Goal: Information Seeking & Learning: Learn about a topic

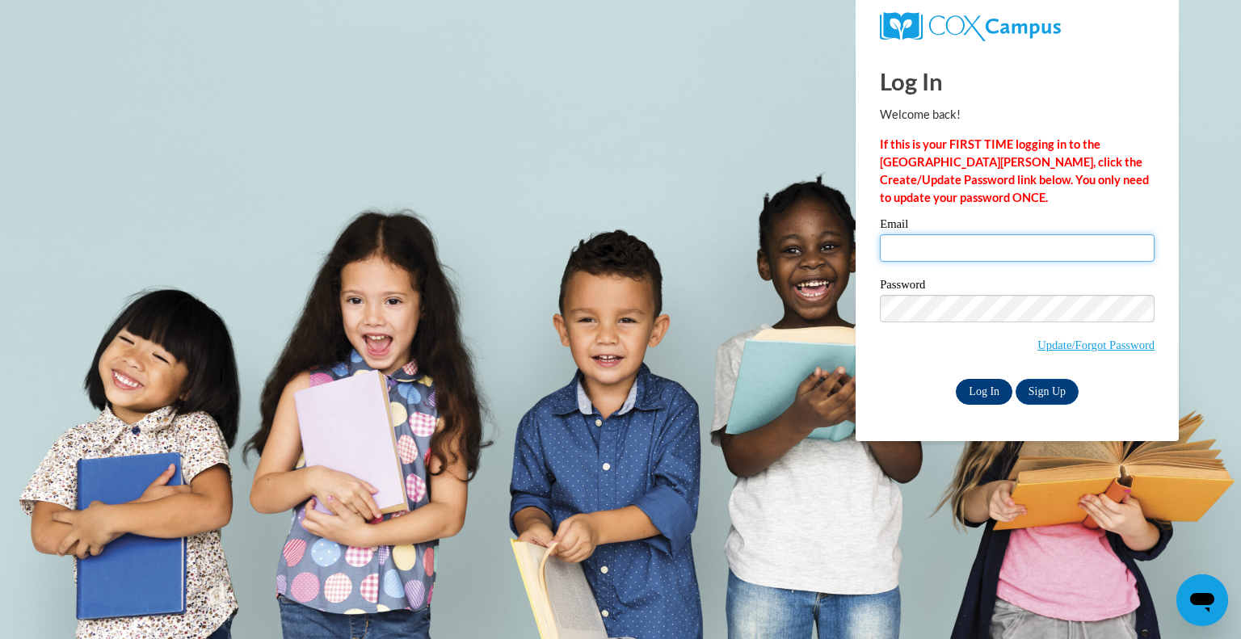
type input "kkuntz@whitnall.com"
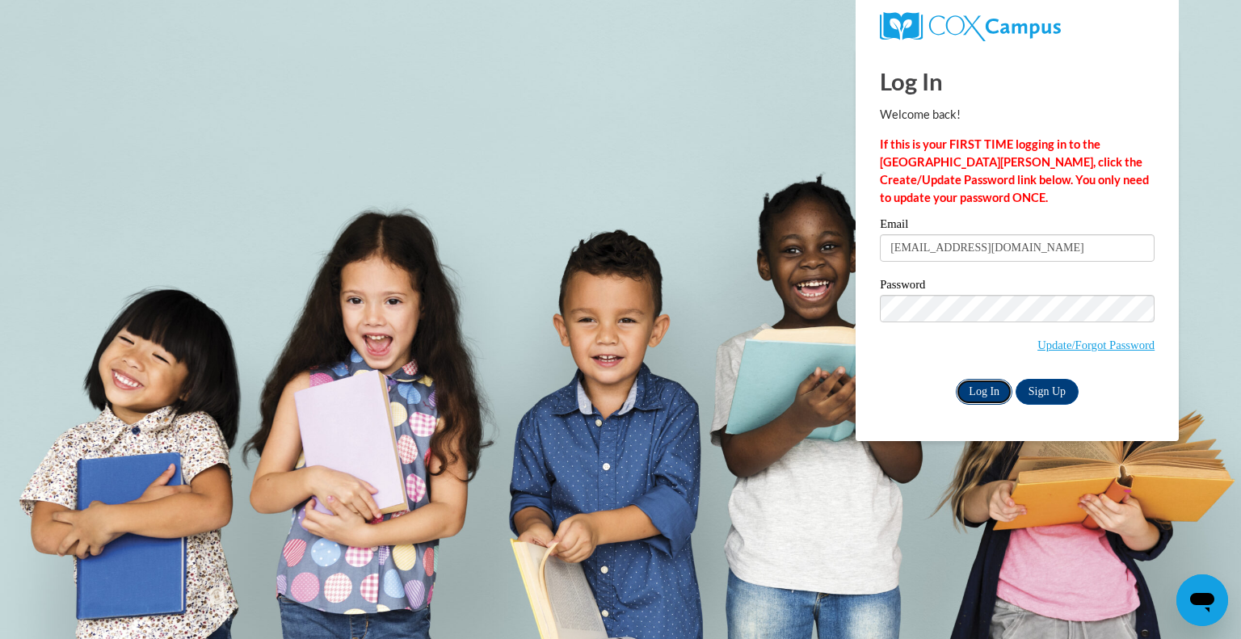
click at [999, 386] on input "Log In" at bounding box center [984, 392] width 57 height 26
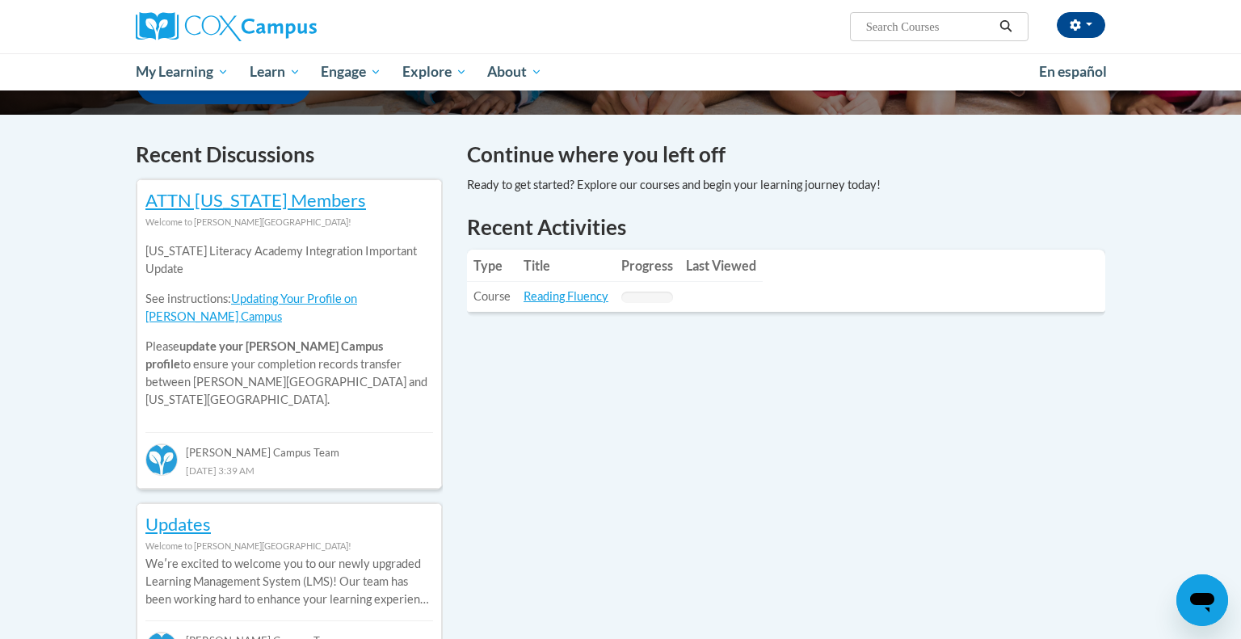
scroll to position [455, 0]
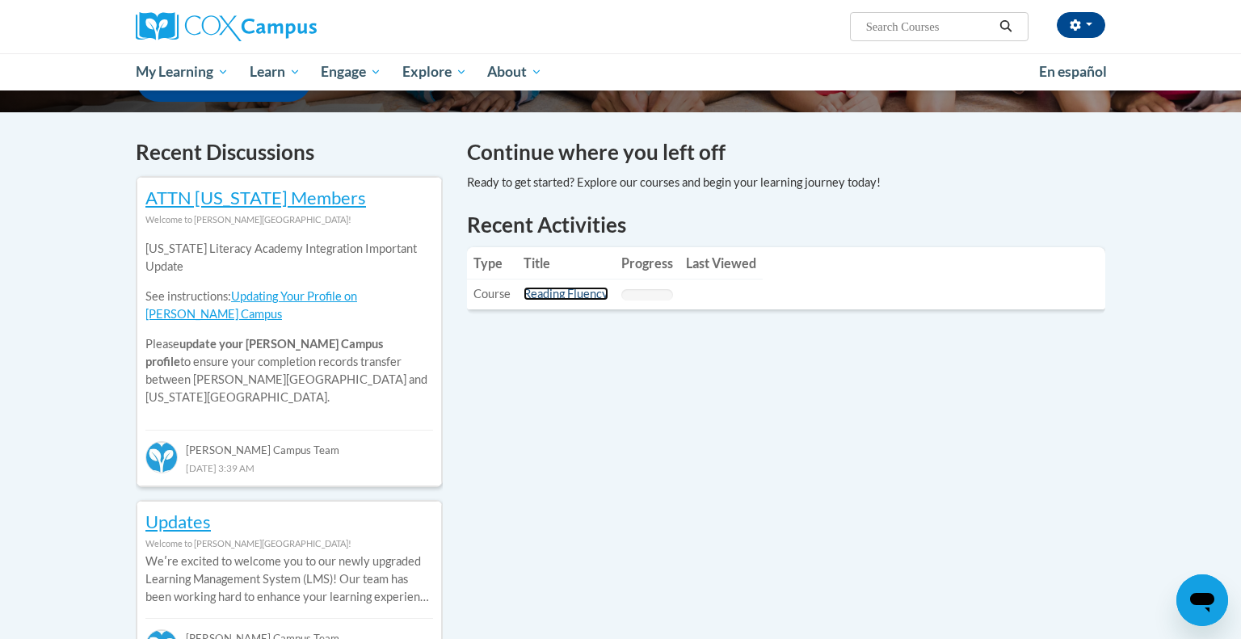
click at [542, 300] on link "Reading Fluency" at bounding box center [565, 294] width 85 height 14
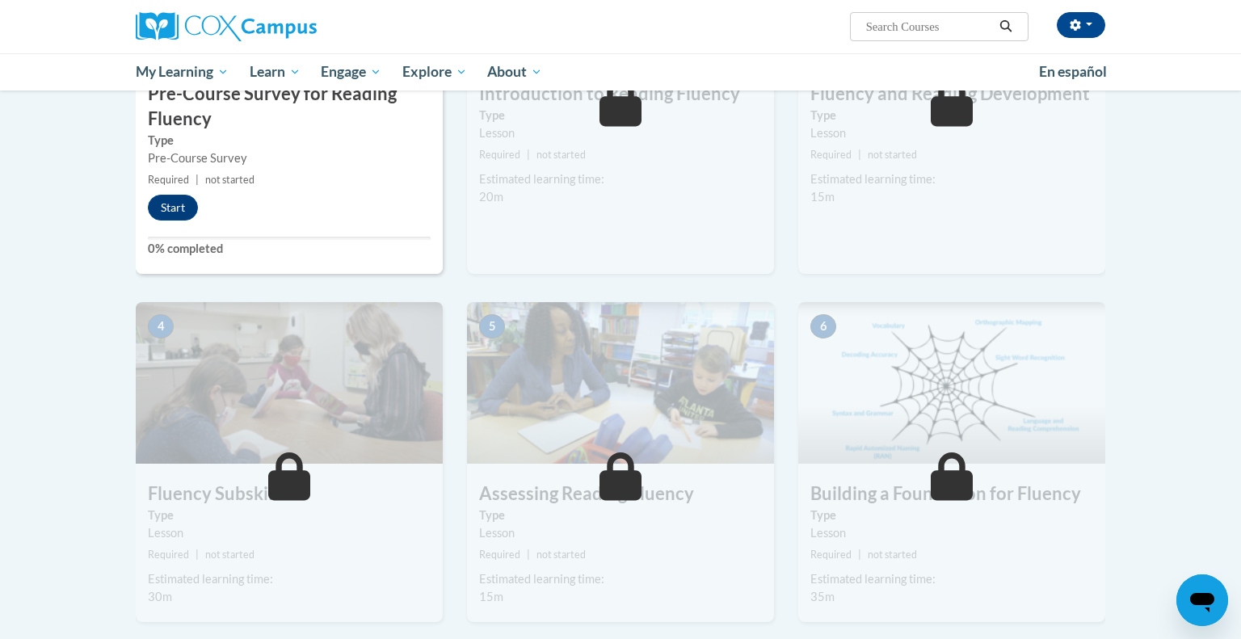
scroll to position [481, 0]
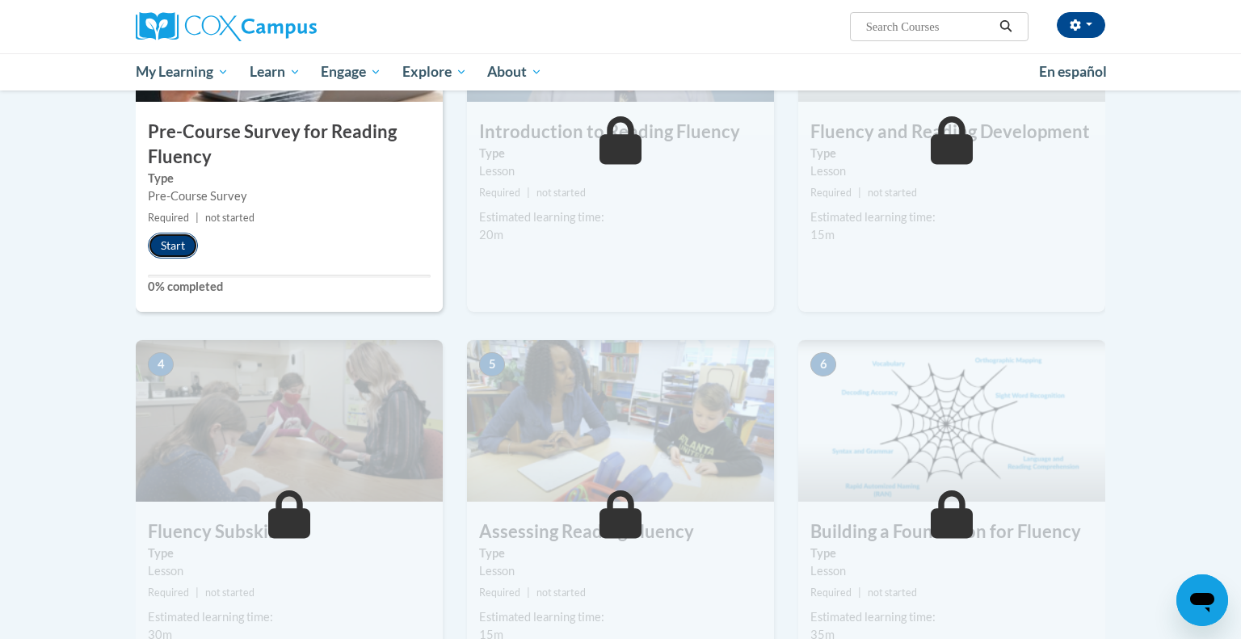
click at [182, 248] on button "Start" at bounding box center [173, 246] width 50 height 26
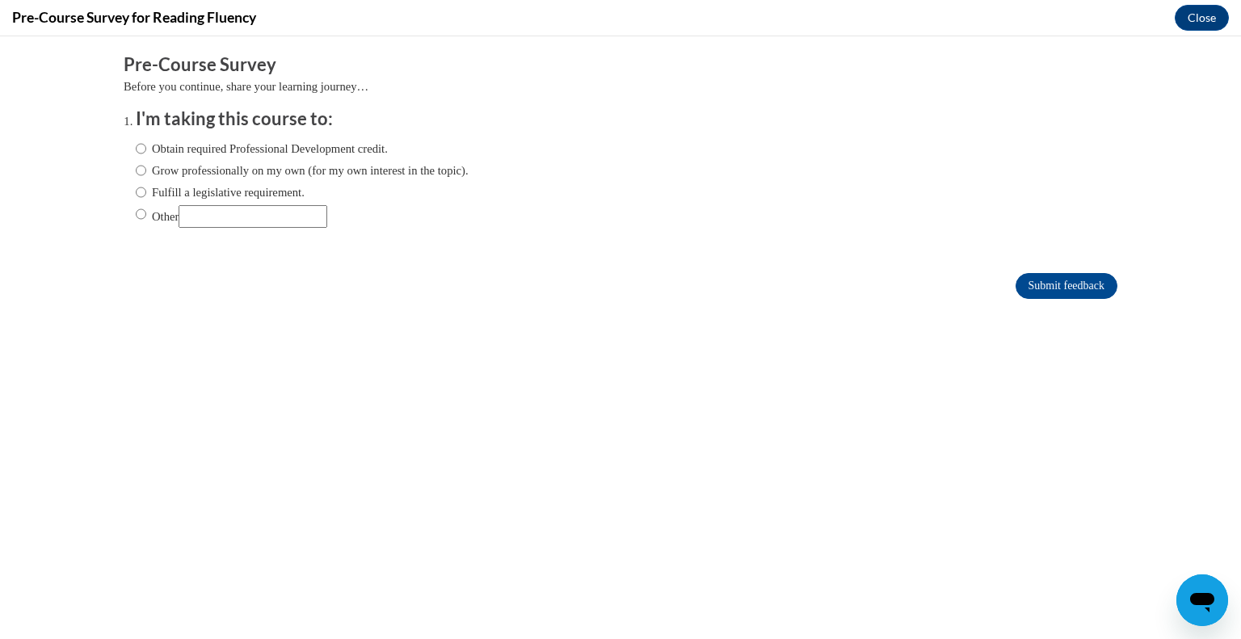
scroll to position [0, 0]
click at [233, 188] on label "Fulfill a legislative requirement." at bounding box center [220, 192] width 169 height 18
click at [146, 188] on input "Fulfill a legislative requirement." at bounding box center [141, 192] width 11 height 18
radio input "true"
click at [1083, 288] on input "Submit feedback" at bounding box center [1066, 286] width 102 height 26
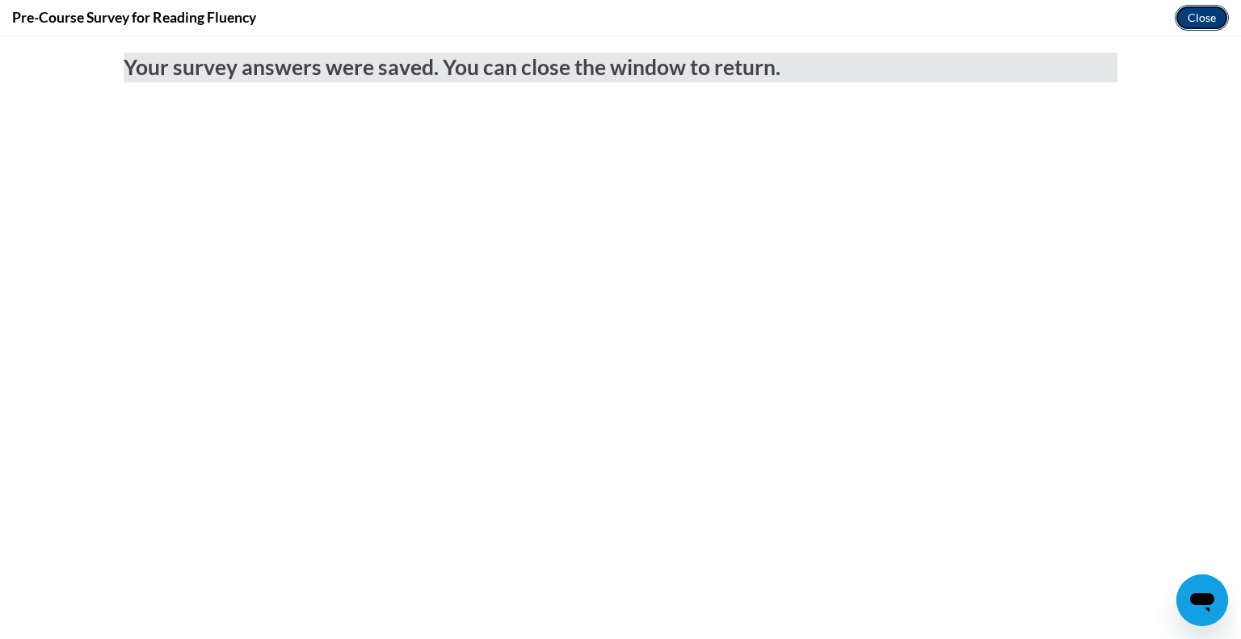
click at [1219, 20] on button "Close" at bounding box center [1202, 18] width 54 height 26
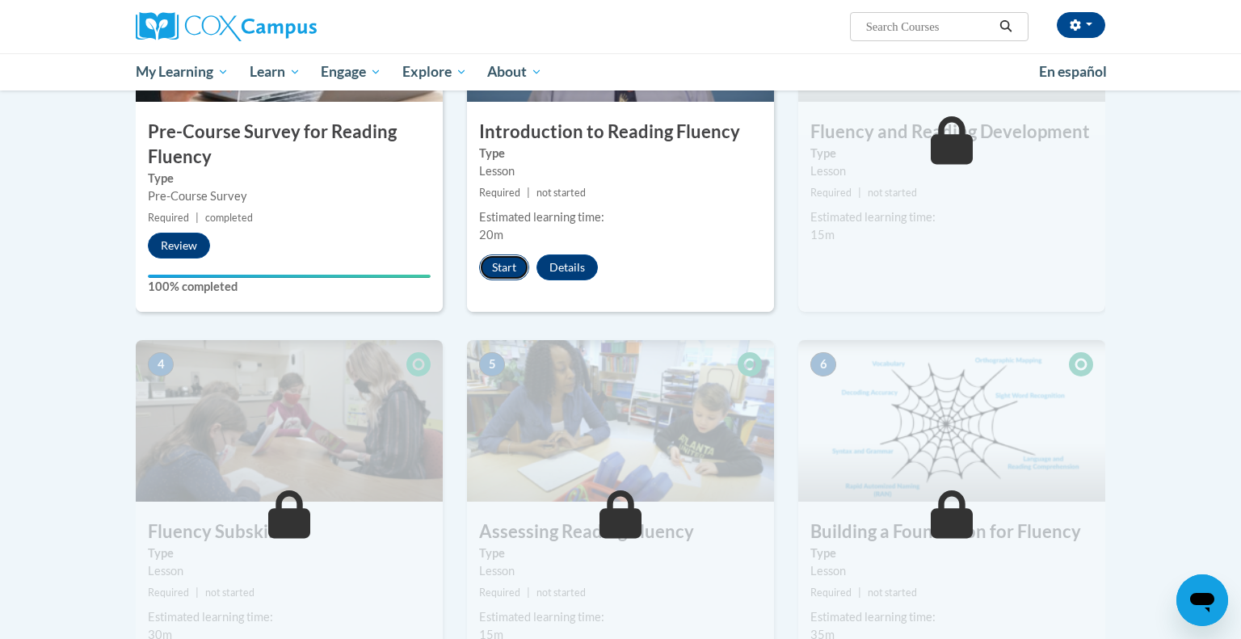
click at [494, 263] on button "Start" at bounding box center [504, 267] width 50 height 26
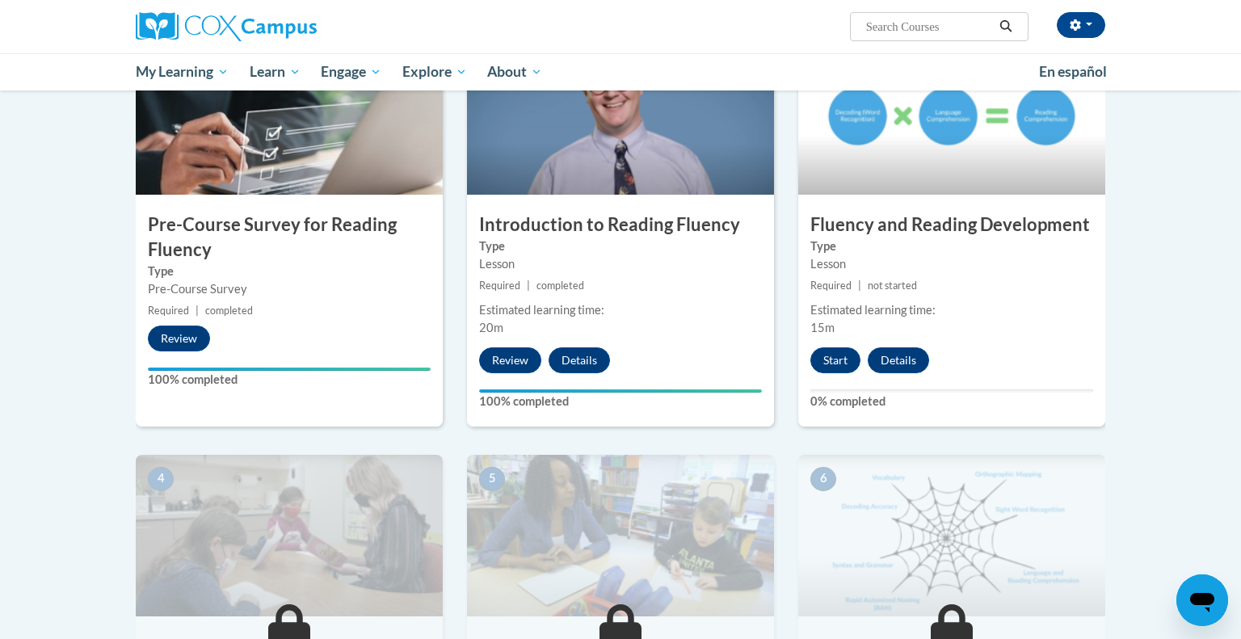
scroll to position [394, 0]
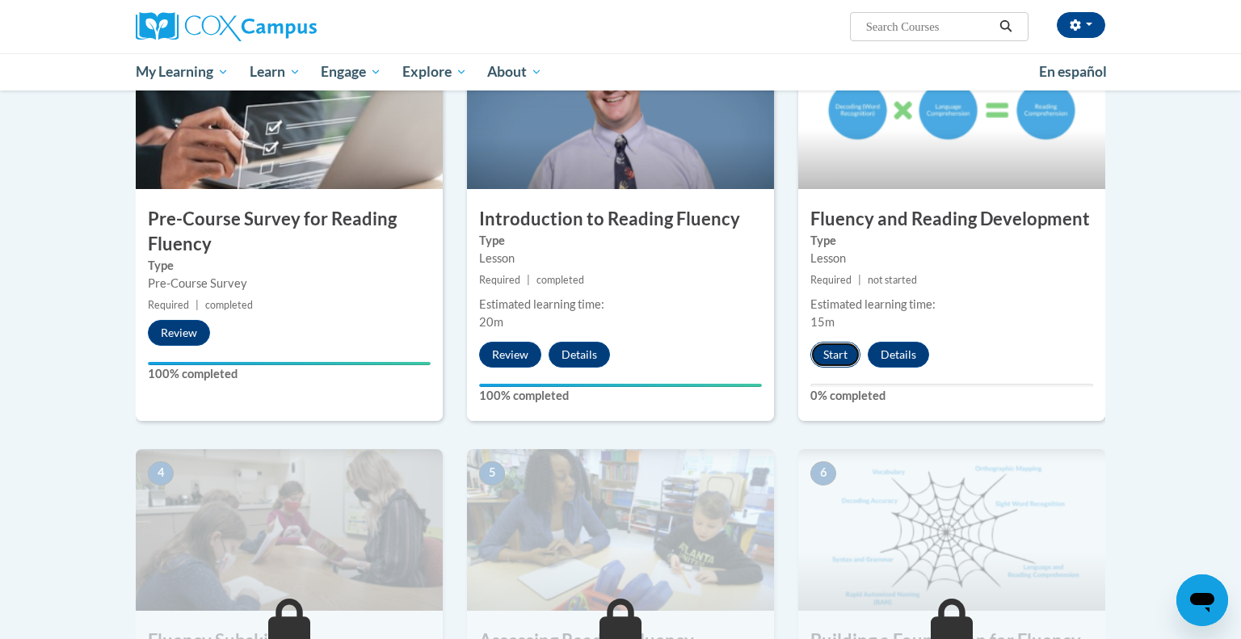
click at [825, 360] on button "Start" at bounding box center [835, 355] width 50 height 26
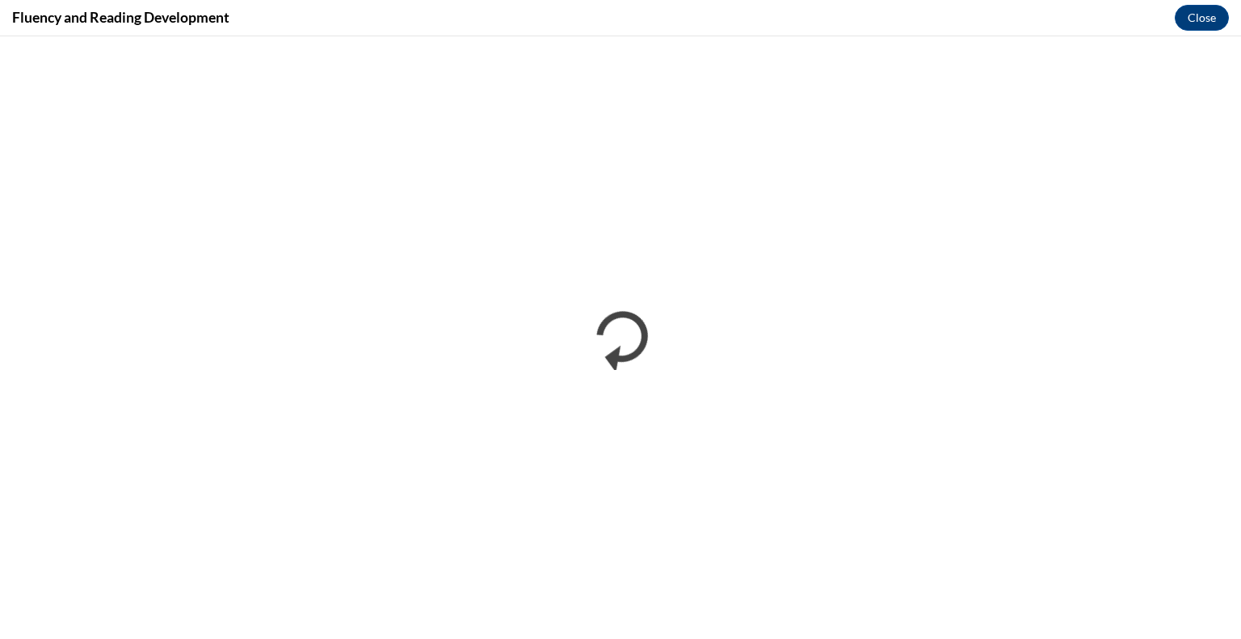
scroll to position [0, 0]
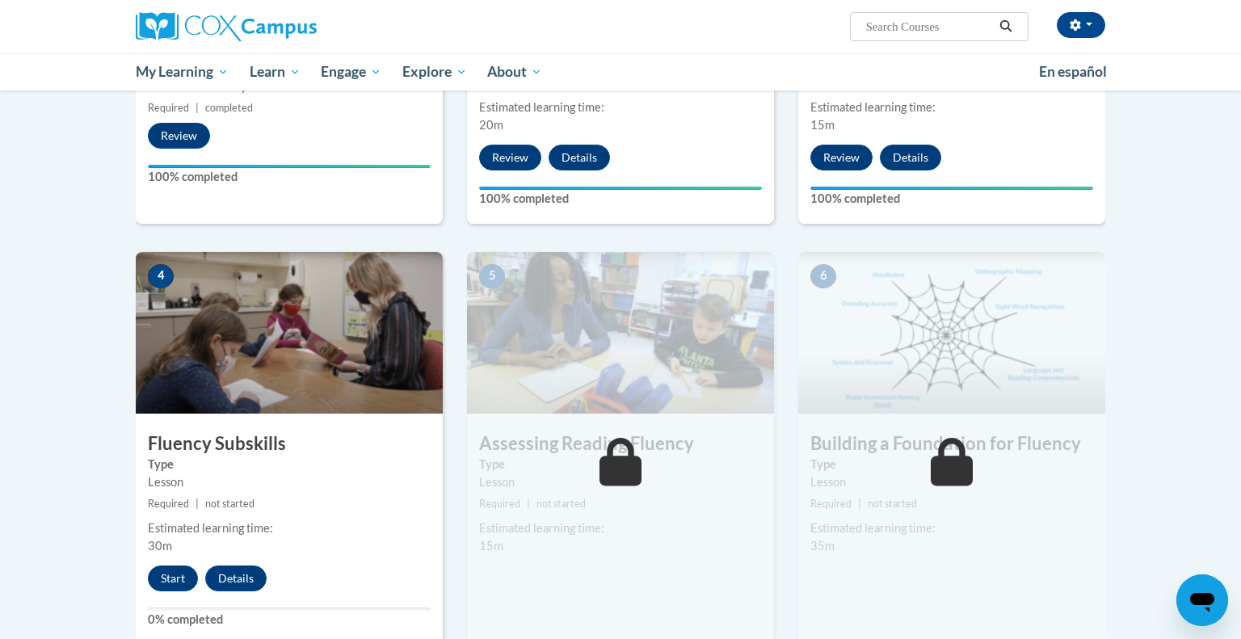
scroll to position [592, 0]
click at [170, 580] on button "Start" at bounding box center [173, 578] width 50 height 26
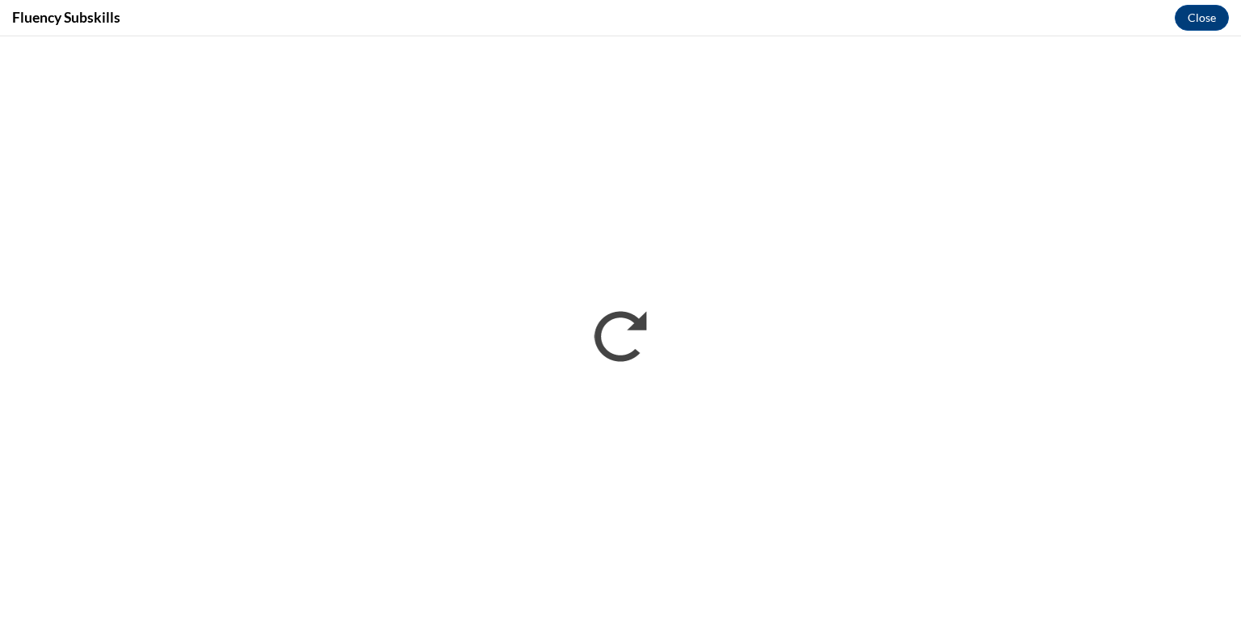
scroll to position [0, 0]
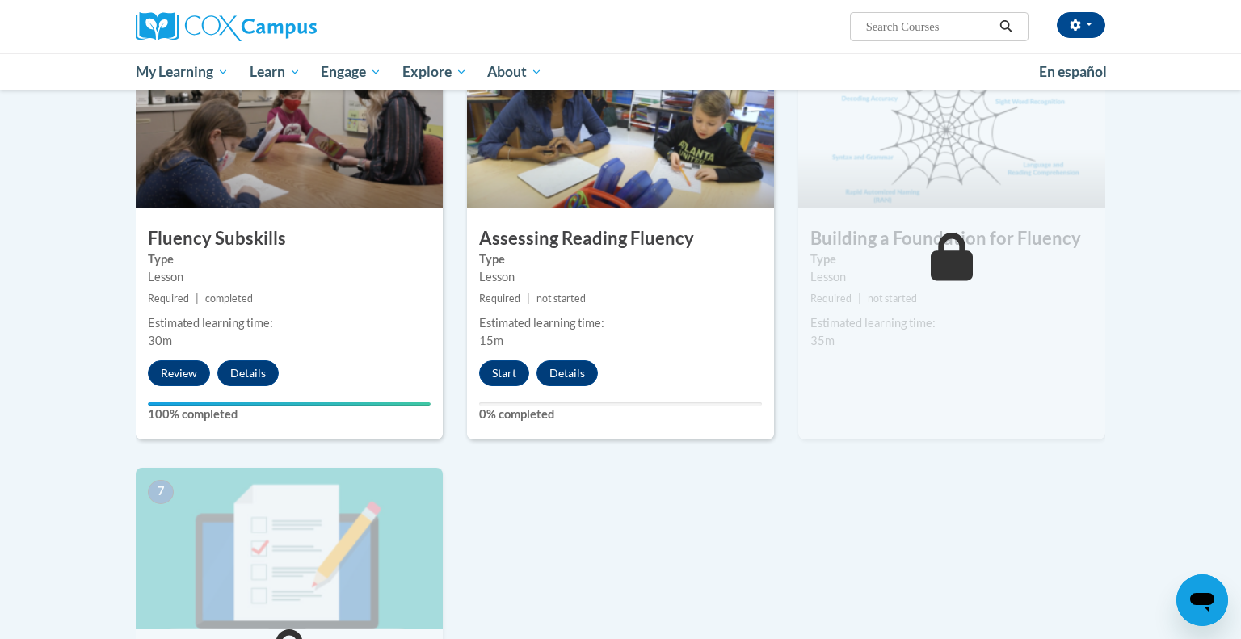
scroll to position [805, 0]
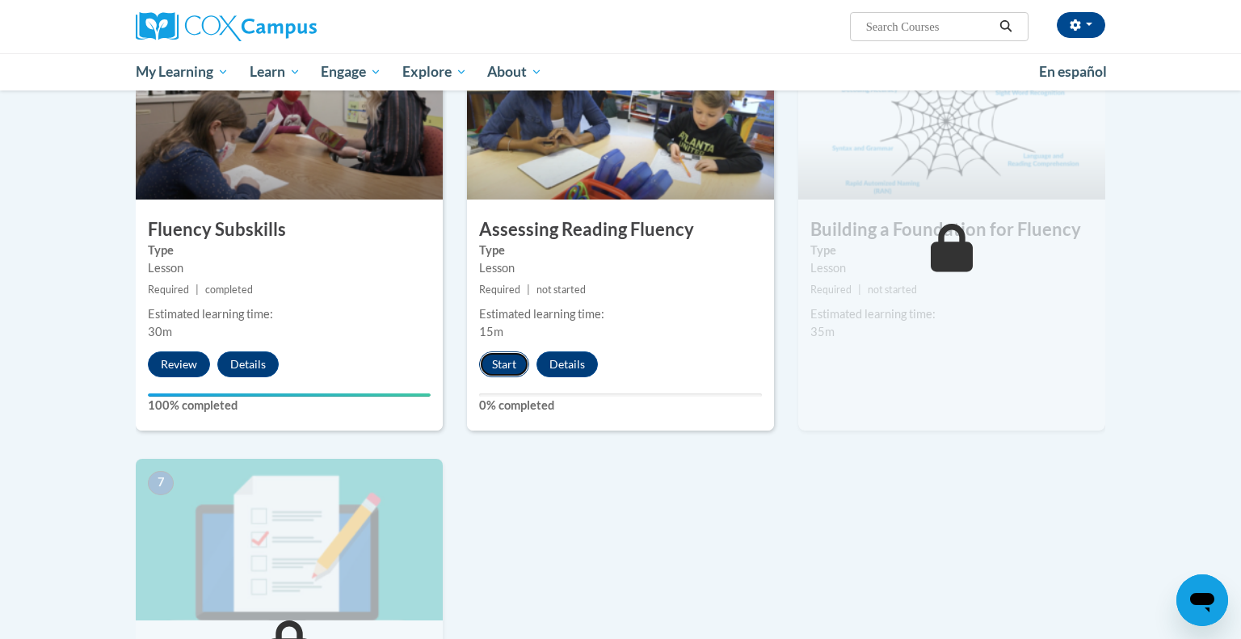
click at [514, 359] on button "Start" at bounding box center [504, 364] width 50 height 26
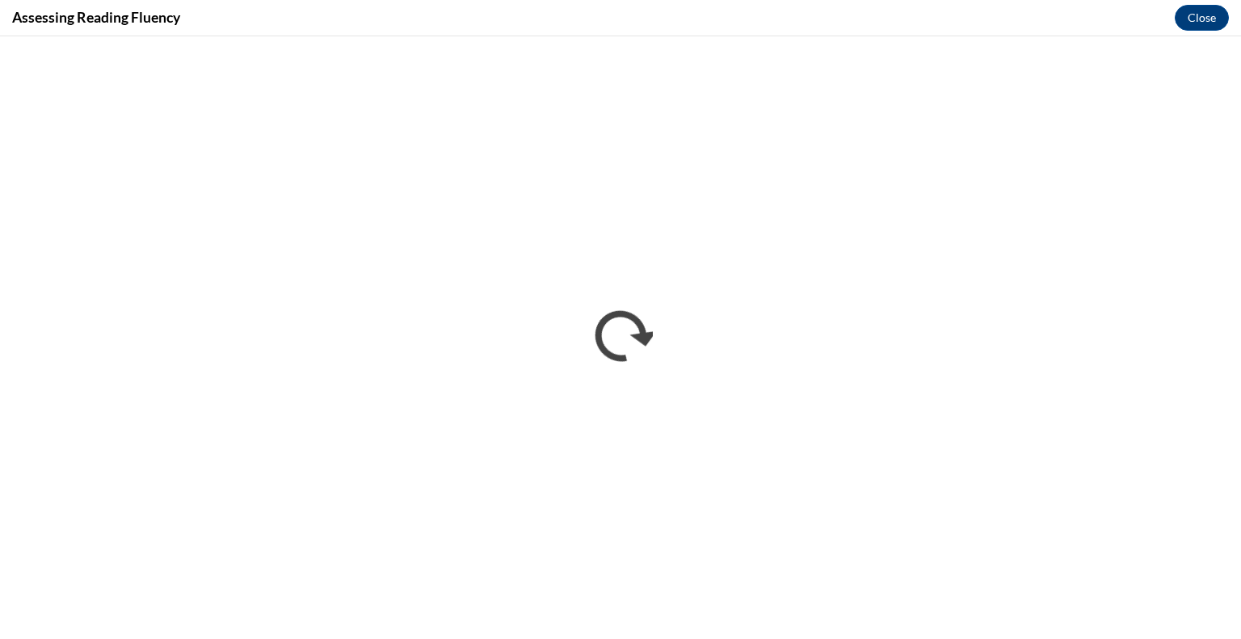
scroll to position [0, 0]
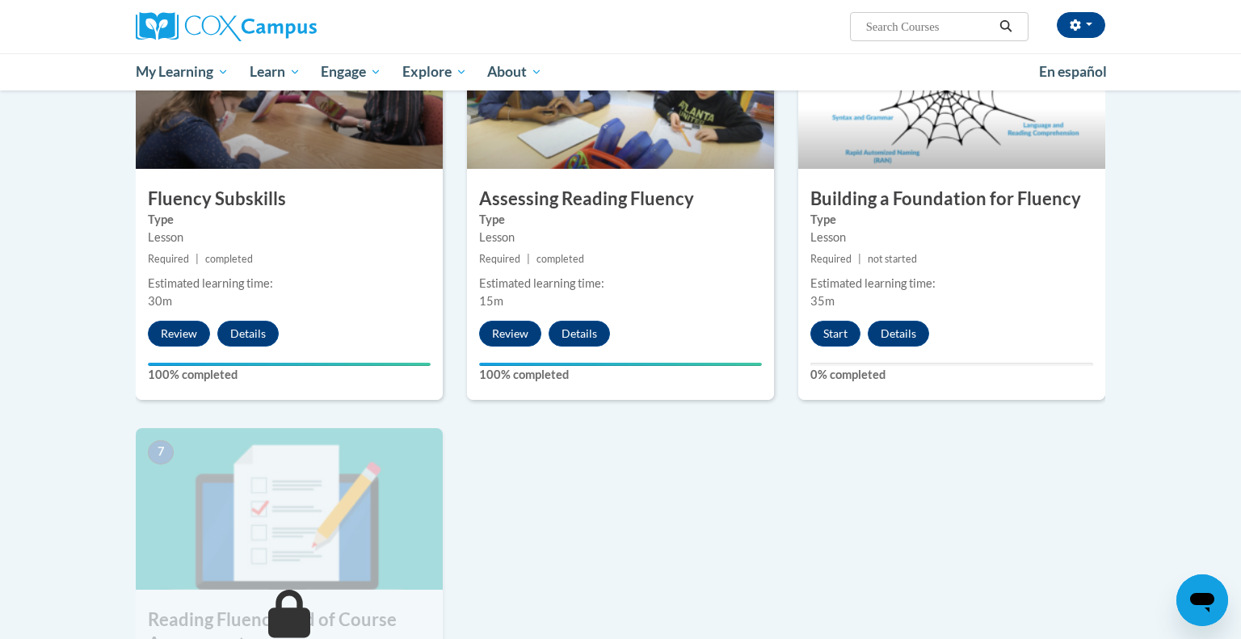
scroll to position [839, 0]
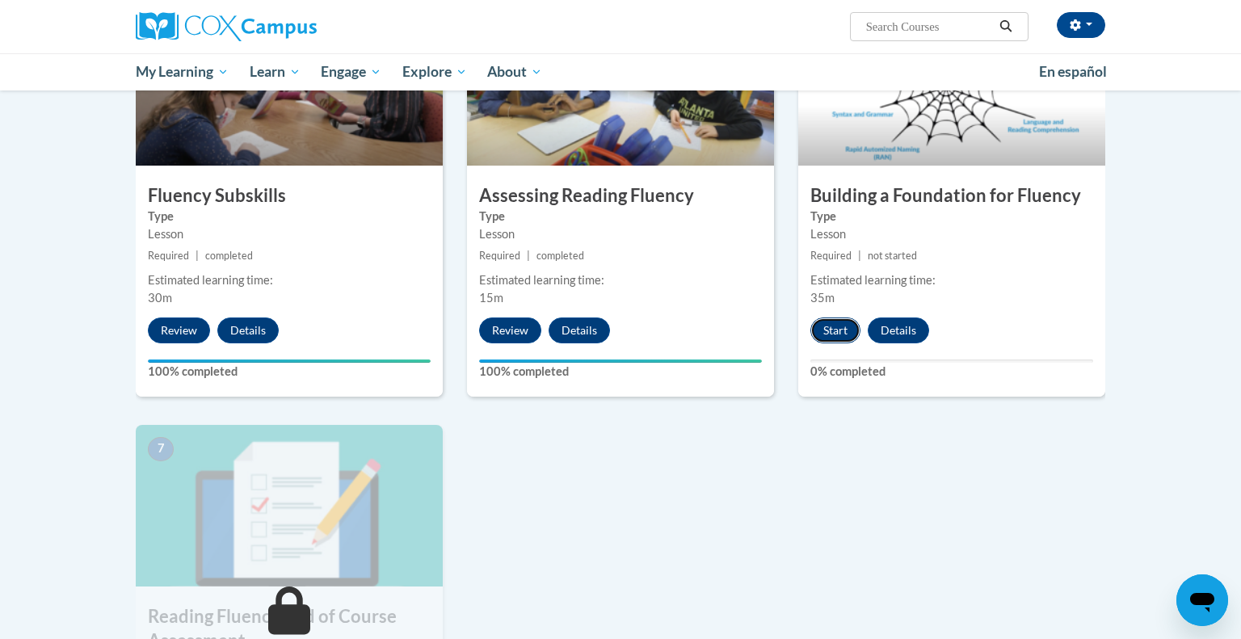
click at [845, 328] on button "Start" at bounding box center [835, 330] width 50 height 26
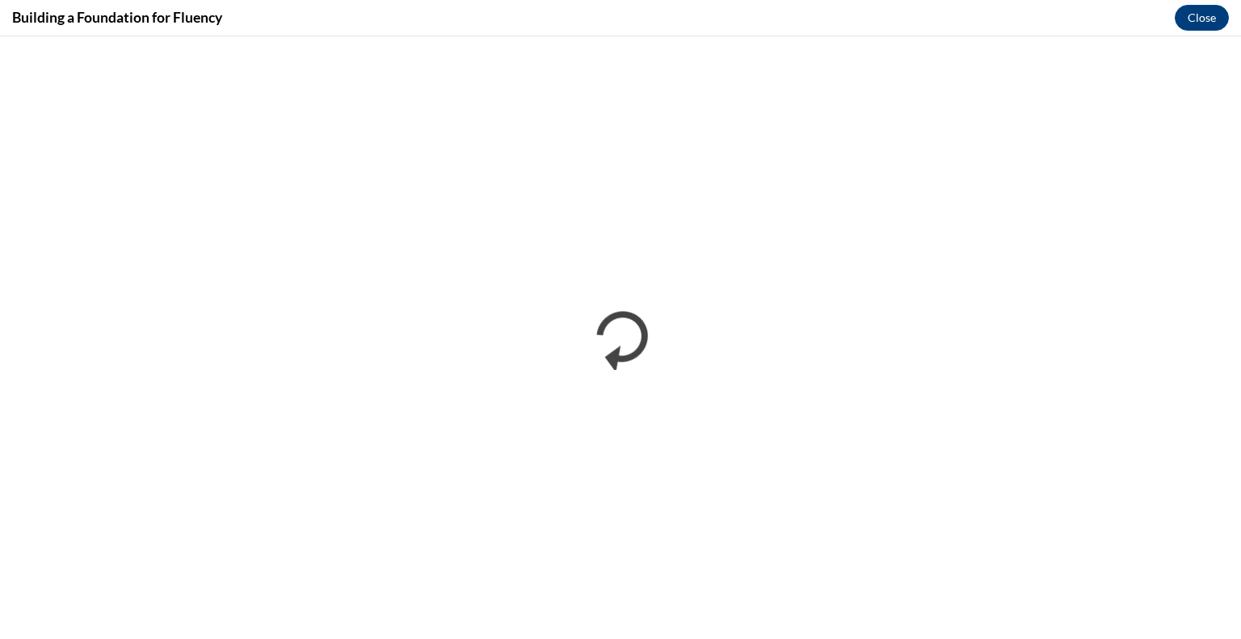
scroll to position [0, 0]
